Goal: Task Accomplishment & Management: Use online tool/utility

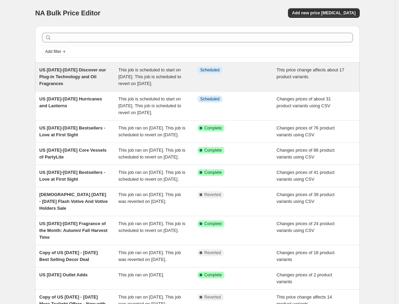
click at [148, 77] on span "This job is scheduled to start on [DATE]. This job is scheduled to revert on [D…" at bounding box center [150, 76] width 63 height 19
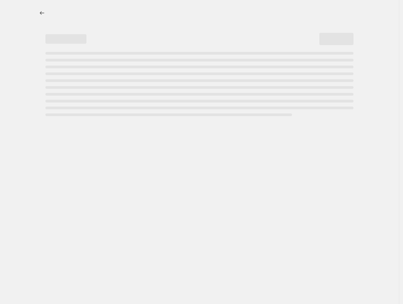
select select "pcap"
select select "no_change"
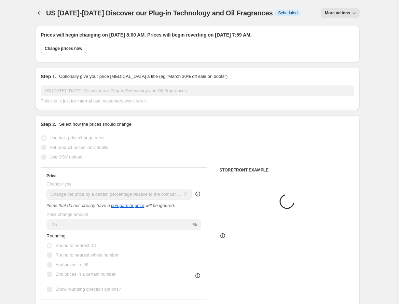
select select "collection"
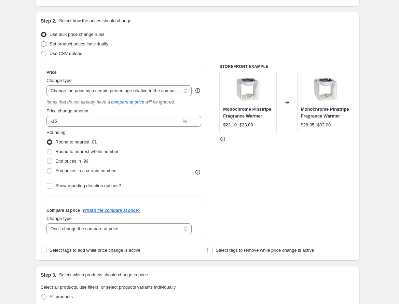
scroll to position [114, 0]
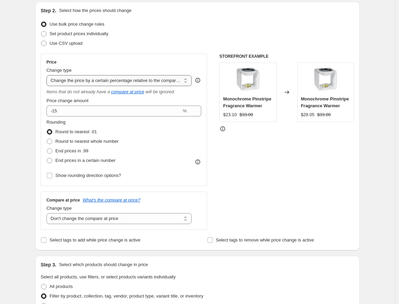
click at [90, 83] on select "Change the price to a certain amount Change the price by a certain amount Chang…" at bounding box center [118, 80] width 145 height 11
click at [48, 75] on select "Change the price to a certain amount Change the price by a certain amount Chang…" at bounding box center [118, 80] width 145 height 11
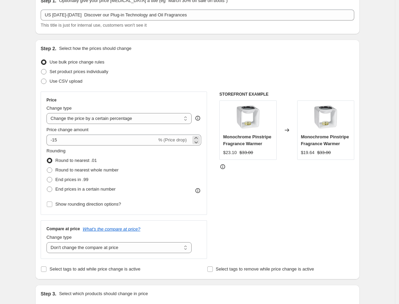
scroll to position [0, 0]
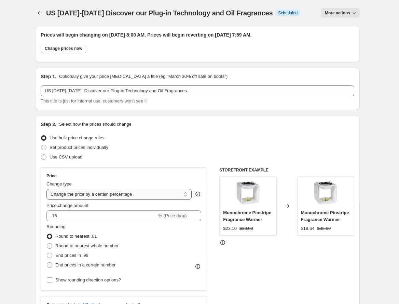
click at [102, 196] on select "Change the price to a certain amount Change the price by a certain amount Chang…" at bounding box center [118, 194] width 145 height 11
select select "to"
click at [48, 189] on select "Change the price to a certain amount Change the price by a certain amount Chang…" at bounding box center [118, 194] width 145 height 11
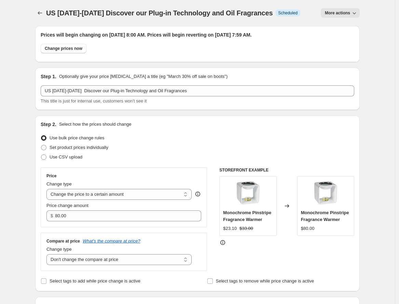
type input "80.00"
click at [45, 156] on span at bounding box center [43, 156] width 5 height 5
click at [41, 155] on input "Use CSV upload" at bounding box center [41, 154] width 0 height 0
radio input "true"
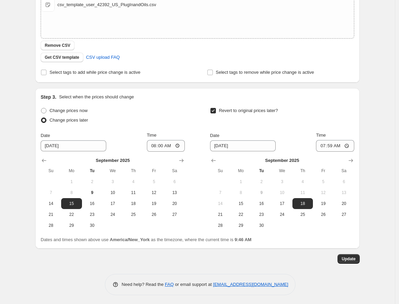
scroll to position [171, 0]
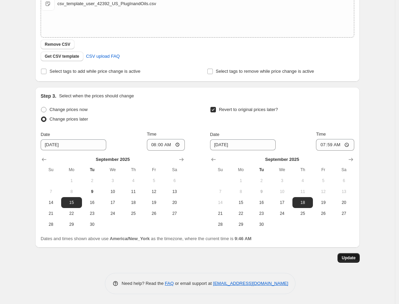
click at [358, 258] on button "Update" at bounding box center [349, 258] width 22 height 10
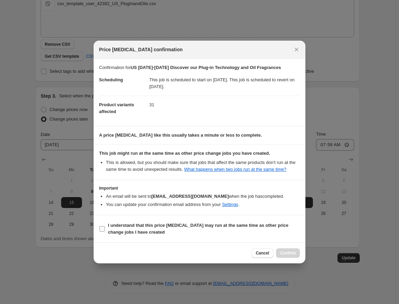
click at [140, 225] on b "I understand that this price change job may run at the same time as other price…" at bounding box center [198, 229] width 180 height 12
click at [105, 226] on input "I understand that this price change job may run at the same time as other price…" at bounding box center [101, 228] width 5 height 5
checkbox input "true"
click at [290, 253] on span "Confirm" at bounding box center [288, 252] width 16 height 5
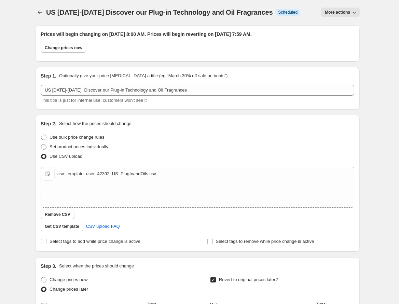
scroll to position [0, 0]
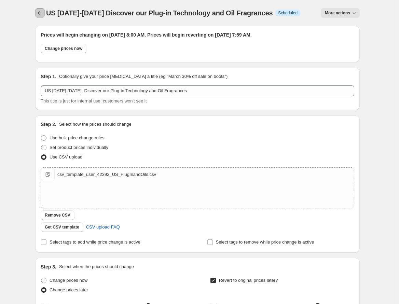
click at [39, 12] on icon "Price change jobs" at bounding box center [40, 13] width 7 height 7
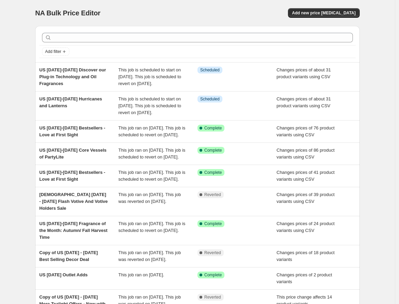
drag, startPoint x: 29, startPoint y: 20, endPoint x: 53, endPoint y: 2, distance: 30.2
click at [29, 20] on div "NA Bulk Price Editor. This page is ready NA Bulk Price Editor Add new price cha…" at bounding box center [197, 193] width 341 height 386
